Goal: Task Accomplishment & Management: Complete application form

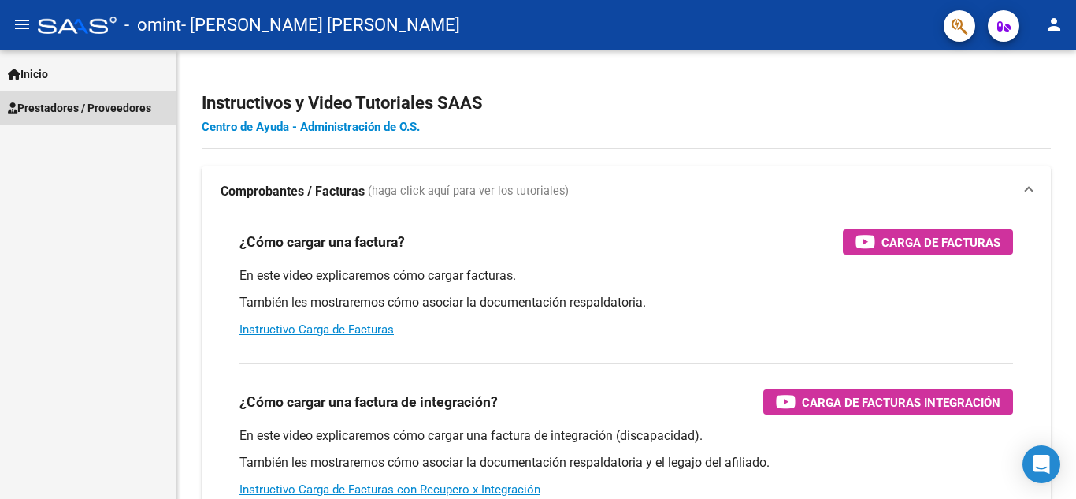
click at [101, 107] on span "Prestadores / Proveedores" at bounding box center [79, 107] width 143 height 17
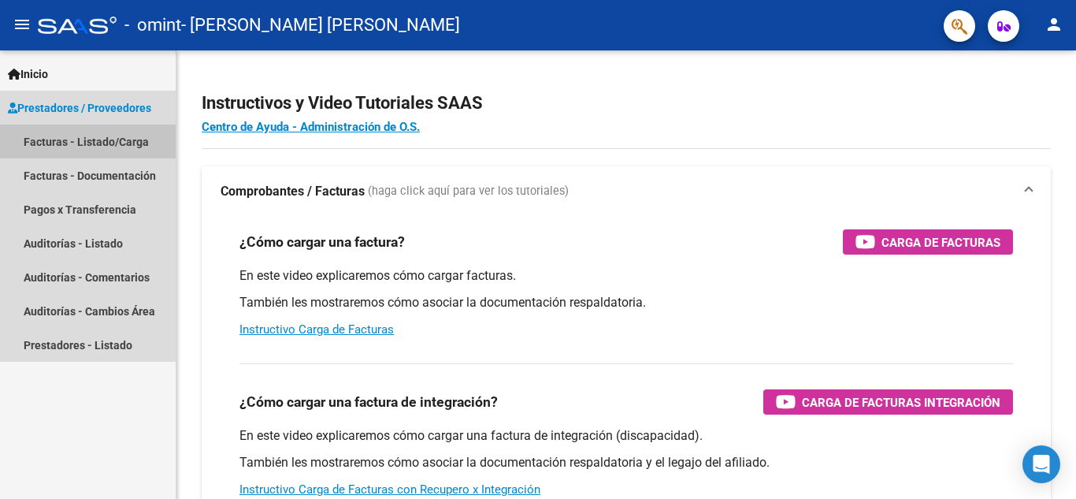
click at [120, 143] on link "Facturas - Listado/Carga" at bounding box center [88, 141] width 176 height 34
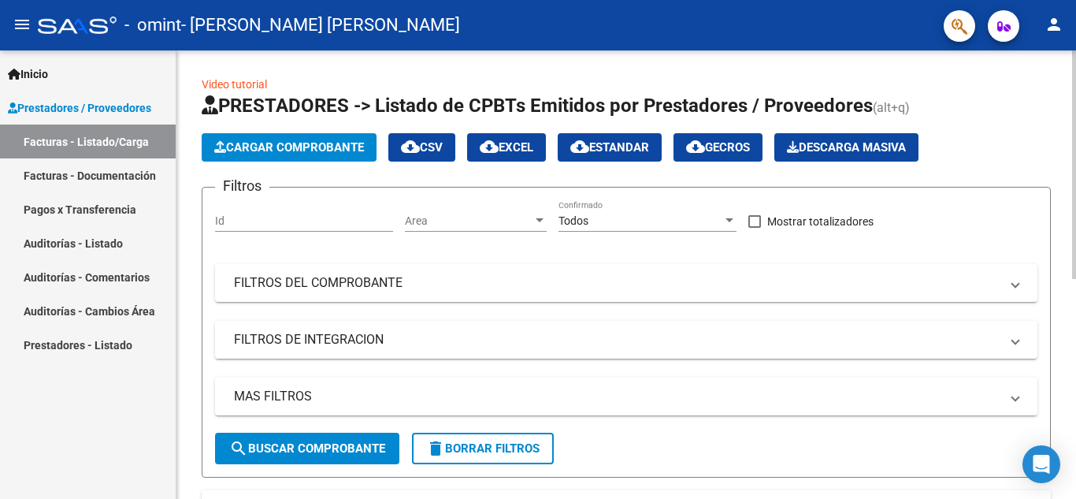
click at [180, 312] on div "Video tutorial PRESTADORES -> Listado de CPBTs Emitidos por Prestadores / Prove…" at bounding box center [626, 484] width 900 height 868
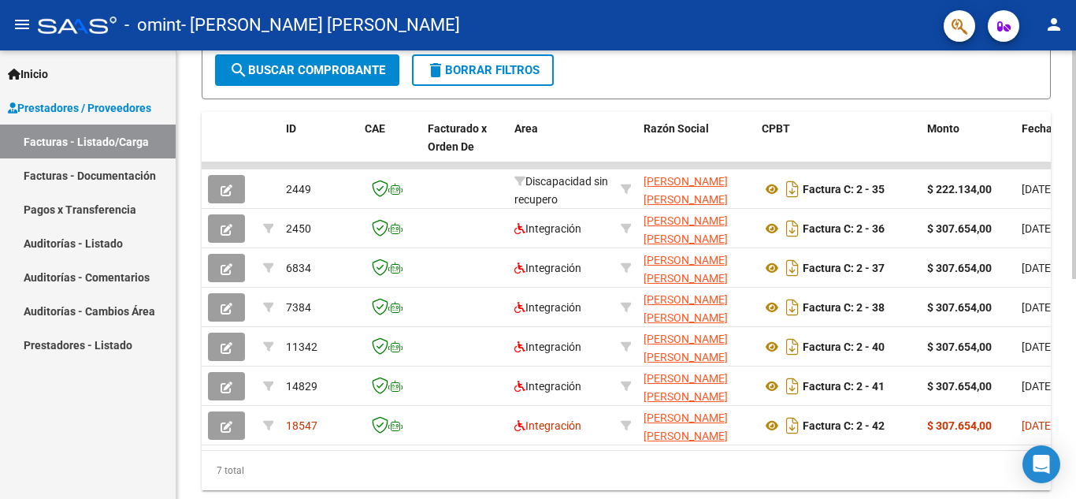
scroll to position [432, 0]
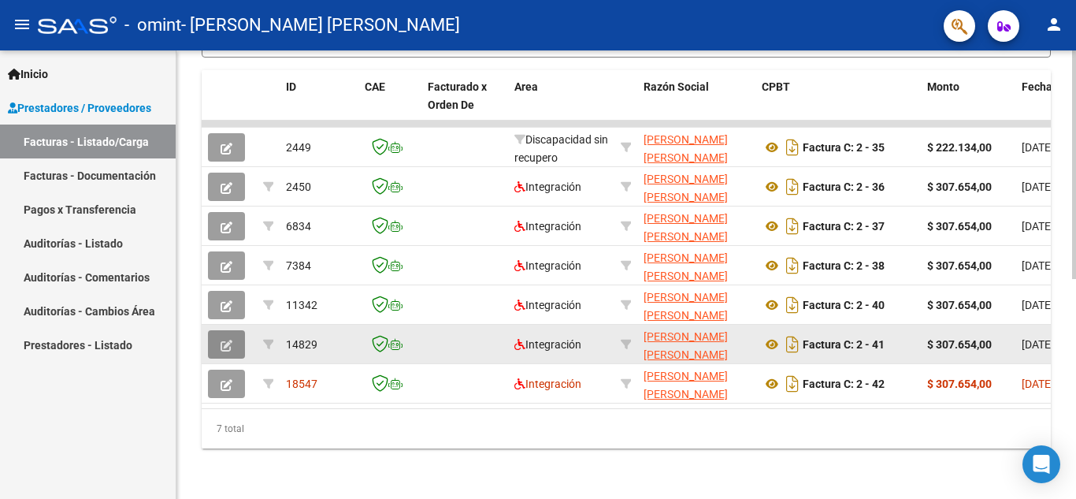
click at [214, 330] on button "button" at bounding box center [226, 344] width 37 height 28
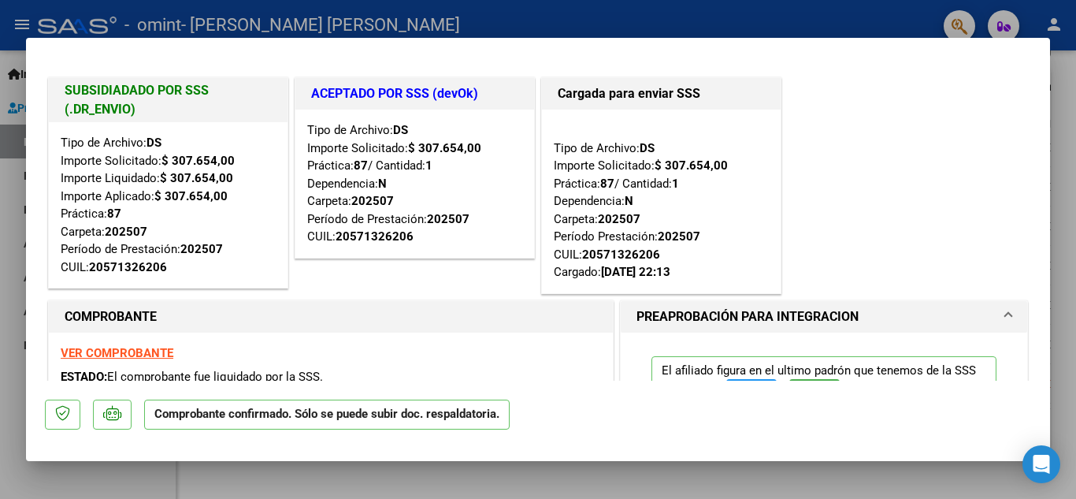
click at [517, 48] on mat-dialog-container "SUBSIDIADADO POR SSS (.DR_ENVIO) Tipo de Archivo: DS Importe Solicitado: $ 307.…" at bounding box center [538, 250] width 1024 height 424
click at [492, 17] on div at bounding box center [538, 249] width 1076 height 499
type input "$ 0,00"
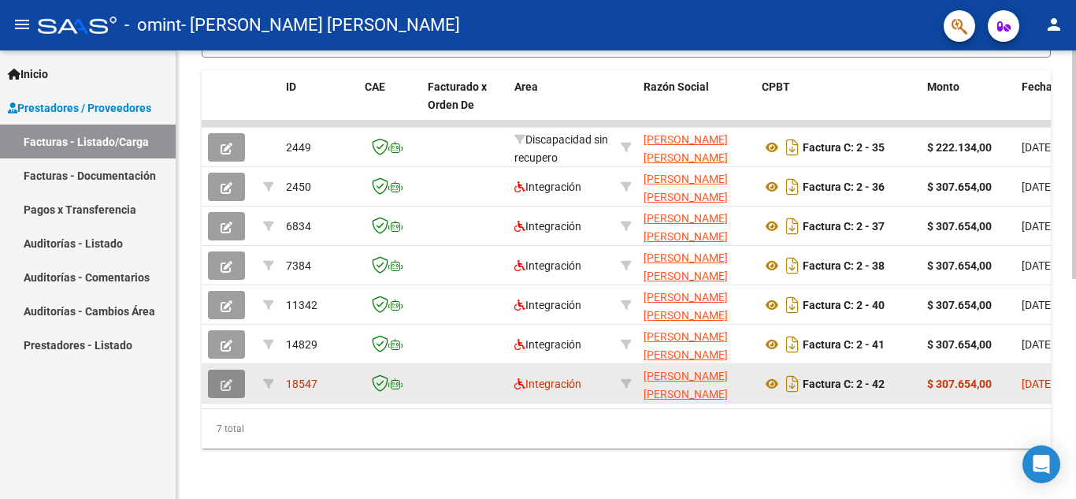
click at [218, 375] on button "button" at bounding box center [226, 383] width 37 height 28
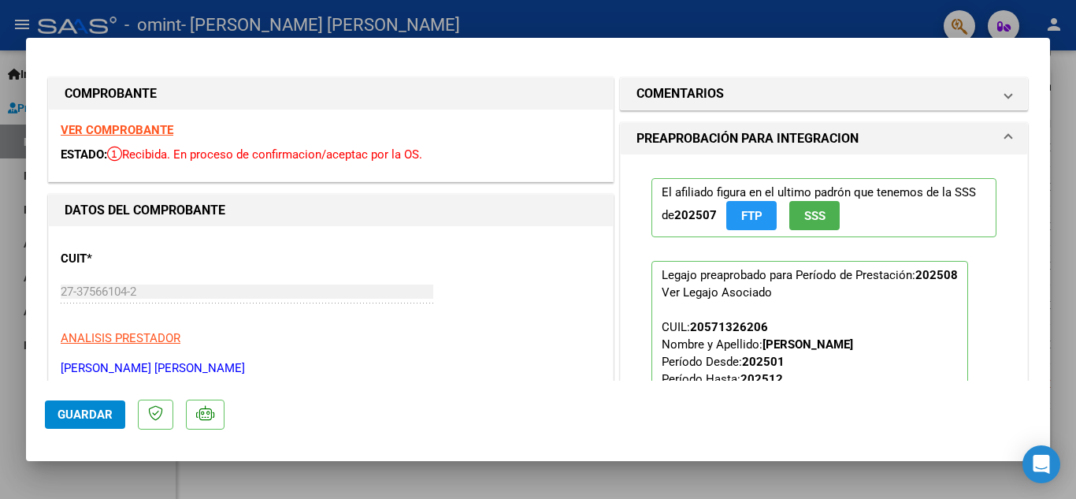
click at [518, 9] on div at bounding box center [538, 249] width 1076 height 499
type input "$ 0,00"
